Goal: Find contact information

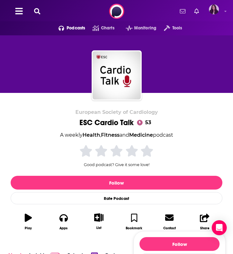
click at [222, 8] on link at bounding box center [216, 11] width 14 height 14
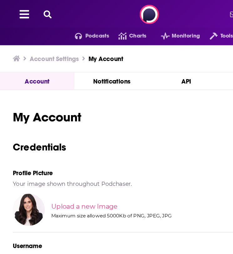
click at [20, 14] on icon at bounding box center [18, 11] width 7 height 8
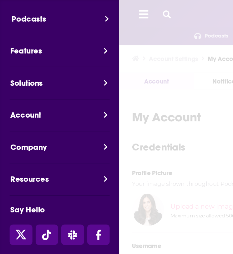
click at [29, 15] on button "Podcasts" at bounding box center [49, 18] width 93 height 17
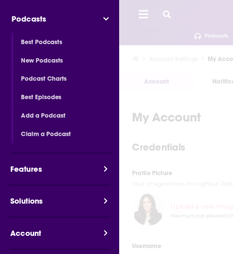
click at [61, 32] on span "Best Podcasts" at bounding box center [54, 32] width 80 height 7
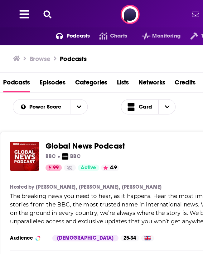
click at [35, 10] on icon at bounding box center [37, 11] width 6 height 6
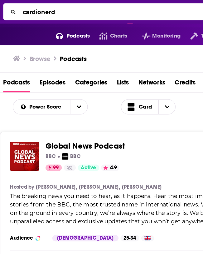
type input "cardionerds"
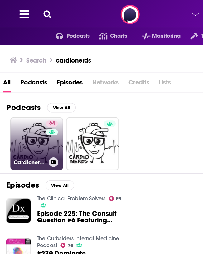
click at [25, 108] on link "64 Cardionerds: A Cardiology Podcast" at bounding box center [28, 111] width 41 height 41
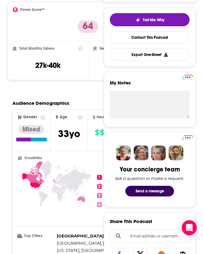
scroll to position [147, 0]
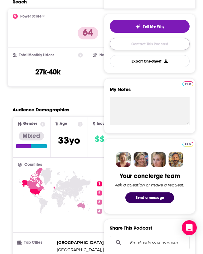
click at [140, 40] on link "Contact This Podcast" at bounding box center [150, 44] width 80 height 12
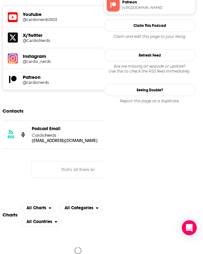
scroll to position [598, 0]
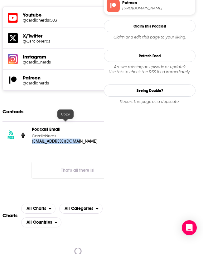
drag, startPoint x: 30, startPoint y: 123, endPoint x: 94, endPoint y: 123, distance: 63.7
click at [94, 123] on div "RSS Podcast Email CardioNerds [EMAIL_ADDRESS][DOMAIN_NAME] [EMAIL_ADDRESS][DOMA…" at bounding box center [77, 134] width 151 height 27
copy p "[EMAIL_ADDRESS][DOMAIN_NAME]"
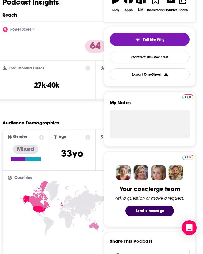
scroll to position [0, 0]
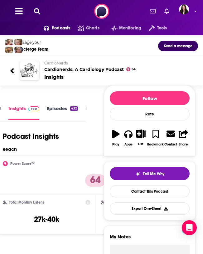
click at [41, 11] on button at bounding box center [37, 11] width 10 height 7
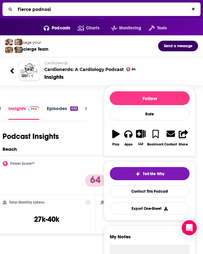
type input "fierce podnosis"
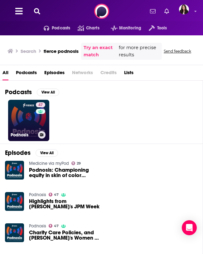
click at [22, 125] on link "47 Podnosis" at bounding box center [28, 120] width 41 height 41
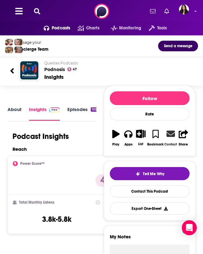
click at [175, 136] on icon at bounding box center [171, 133] width 8 height 8
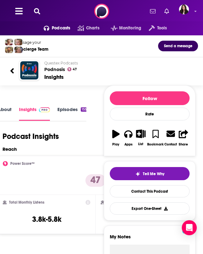
click at [35, 7] on div "Podcasts Charts Monitoring Tools For Business For Podcasters More" at bounding box center [101, 11] width 203 height 22
click at [36, 8] on button at bounding box center [37, 11] width 10 height 7
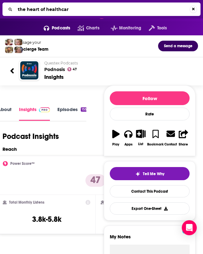
type input "the heart of healthcare"
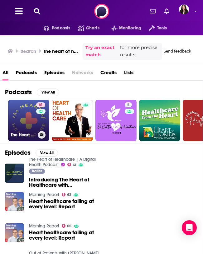
click at [26, 113] on link "61 The Heart of Healthcare | A Digital Health Podcast" at bounding box center [28, 120] width 41 height 41
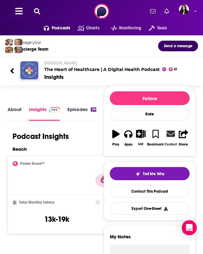
click at [171, 135] on icon at bounding box center [171, 133] width 8 height 6
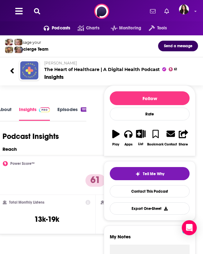
click at [39, 15] on div "Podcasts Charts Monitoring Tools For Business For Podcasters More" at bounding box center [101, 11] width 203 height 22
click at [38, 9] on icon at bounding box center [37, 11] width 6 height 6
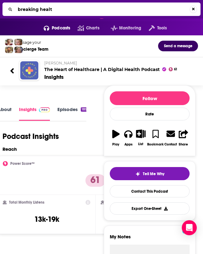
type input "breaking health"
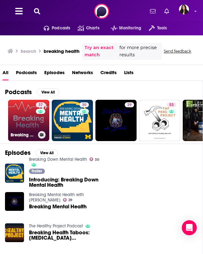
click at [20, 129] on link "37 Breaking Health" at bounding box center [28, 120] width 41 height 41
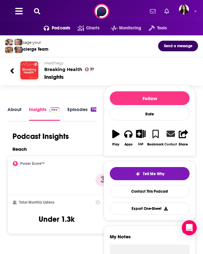
click at [170, 135] on icon at bounding box center [171, 133] width 8 height 6
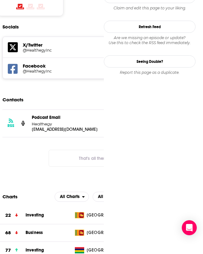
scroll to position [546, 0]
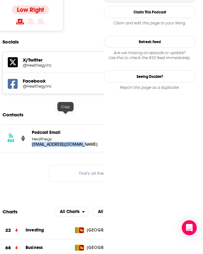
drag, startPoint x: 27, startPoint y: 118, endPoint x: 92, endPoint y: 116, distance: 64.6
click at [92, 125] on div "RSS Podcast Email Healthegy [EMAIL_ADDRESS][DOMAIN_NAME] [EMAIL_ADDRESS][DOMAIN…" at bounding box center [95, 138] width 186 height 27
copy p "[EMAIL_ADDRESS][DOMAIN_NAME]"
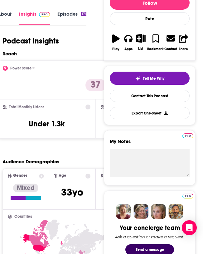
scroll to position [0, 0]
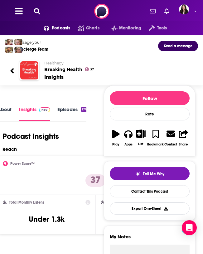
click at [41, 12] on button at bounding box center [37, 11] width 10 height 7
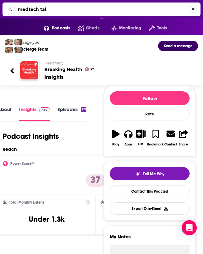
type input "medtech talk"
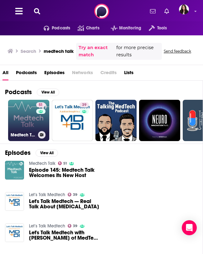
click at [27, 116] on link "51 Medtech Talk" at bounding box center [28, 120] width 41 height 41
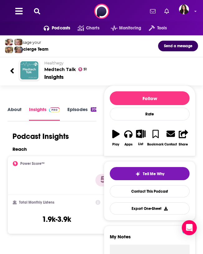
scroll to position [7, 0]
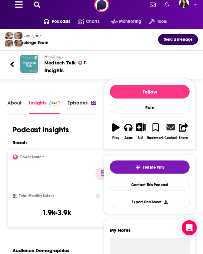
click at [172, 128] on icon at bounding box center [171, 127] width 8 height 6
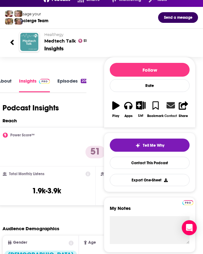
scroll to position [42, 0]
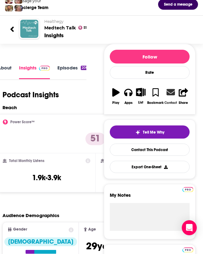
click at [170, 93] on icon at bounding box center [171, 92] width 8 height 8
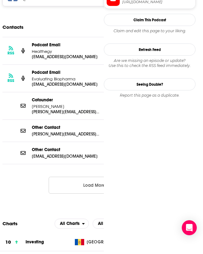
scroll to position [632, 0]
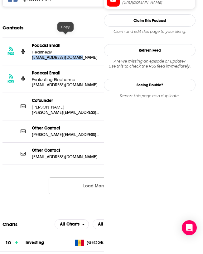
drag, startPoint x: 32, startPoint y: 34, endPoint x: 82, endPoint y: 35, distance: 50.6
click at [82, 55] on p "[EMAIL_ADDRESS][DOMAIN_NAME]" at bounding box center [65, 57] width 67 height 5
click at [65, 38] on div "RSS Podcast Email Healthegy [EMAIL_ADDRESS][DOMAIN_NAME] [EMAIL_ADDRESS][DOMAIN…" at bounding box center [95, 51] width 186 height 27
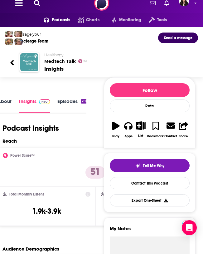
scroll to position [0, 0]
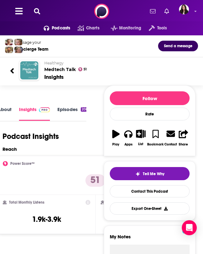
click at [38, 11] on icon at bounding box center [37, 11] width 6 height 6
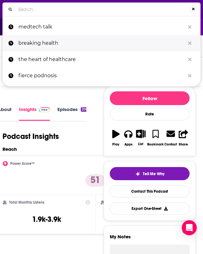
click at [50, 41] on p "breaking health" at bounding box center [101, 43] width 167 height 16
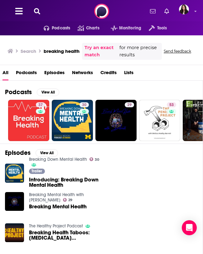
scroll to position [1, 0]
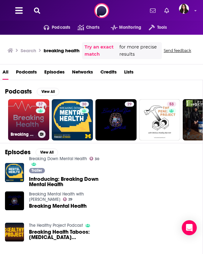
click at [20, 120] on link "37 Breaking Health" at bounding box center [28, 119] width 41 height 41
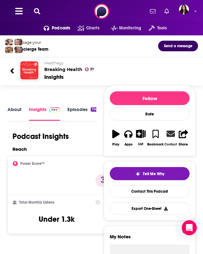
click at [170, 136] on icon at bounding box center [171, 133] width 8 height 6
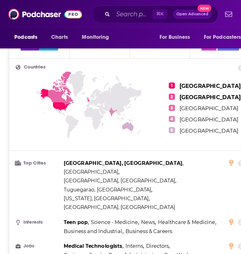
scroll to position [319, 0]
